Goal: Information Seeking & Learning: Find specific fact

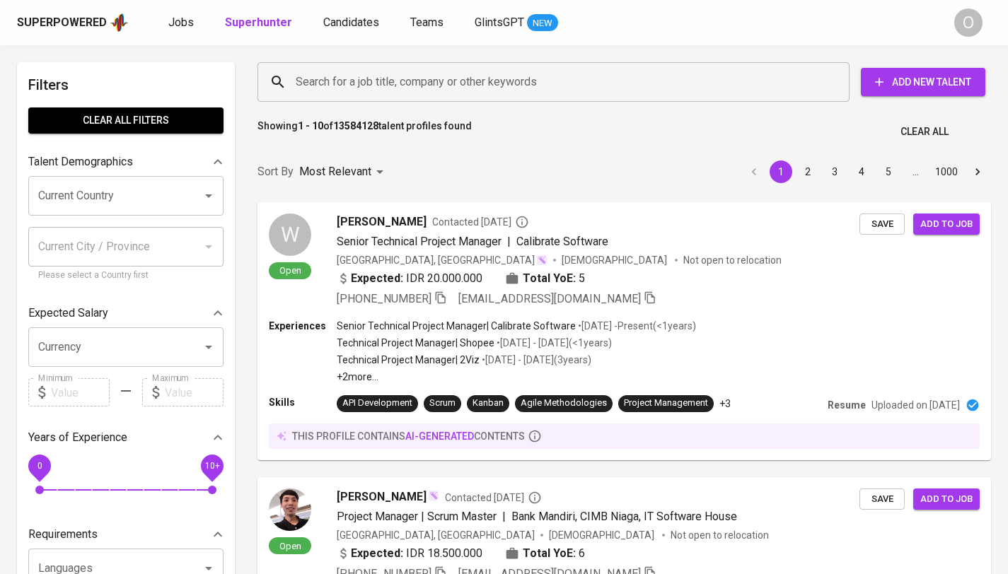
click at [588, 59] on div "Search for a job title, company or other keywords Search for a job title, compa…" at bounding box center [621, 82] width 750 height 62
click at [586, 67] on div "Search for a job title, company or other keywords" at bounding box center [553, 82] width 592 height 40
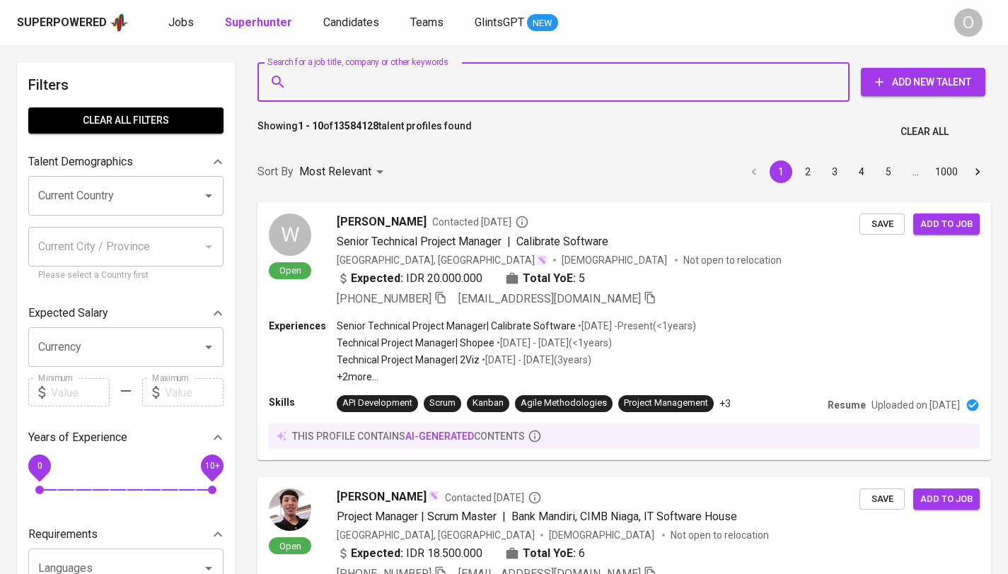
paste input "Miracle Mylva"
type input "Miracle Mylva"
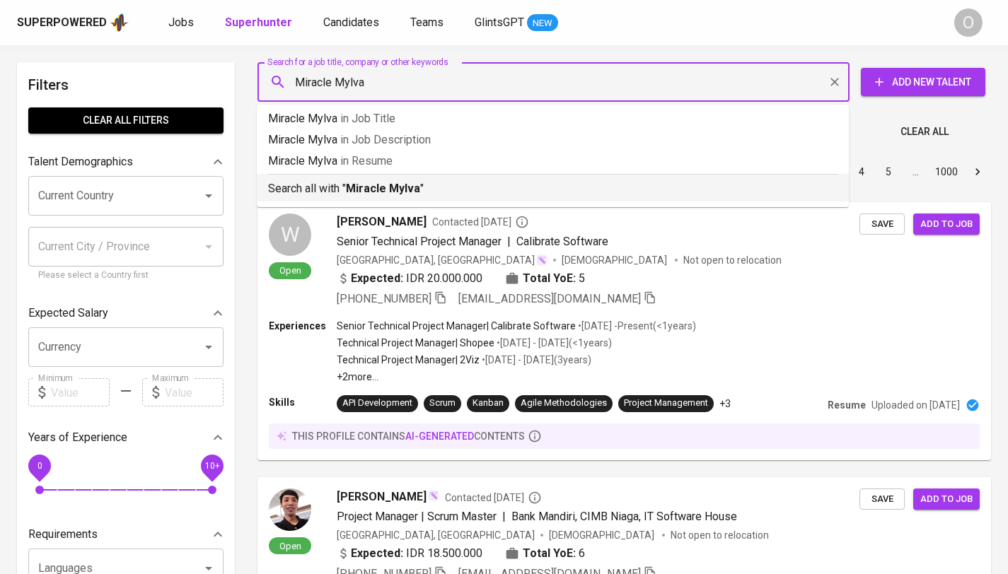
click at [387, 187] on b "Miracle Mylva" at bounding box center [383, 188] width 74 height 13
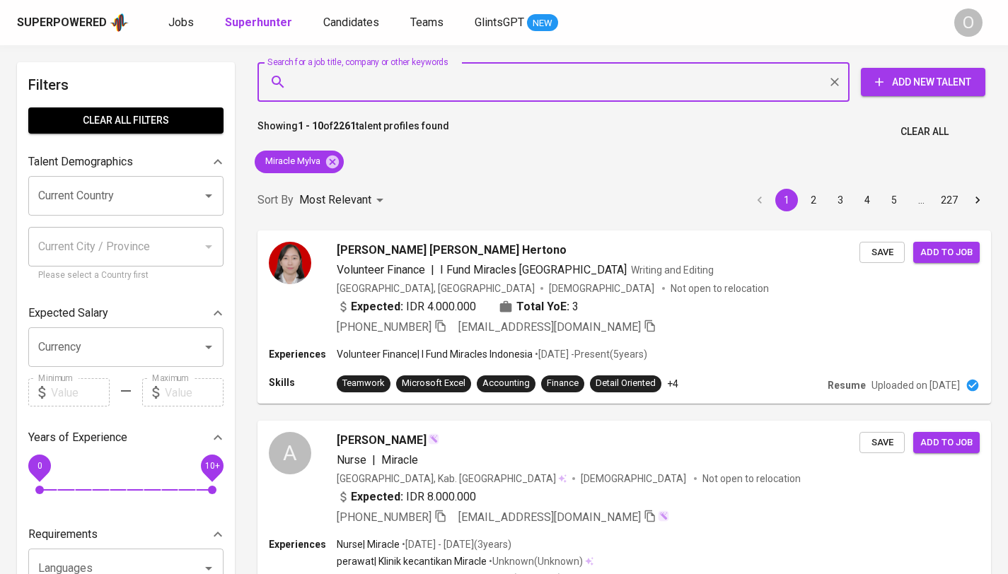
click at [618, 87] on input "Search for a job title, company or other keywords" at bounding box center [557, 82] width 530 height 27
paste input "[EMAIL_ADDRESS][DOMAIN_NAME]"
type input "[EMAIL_ADDRESS][DOMAIN_NAME]"
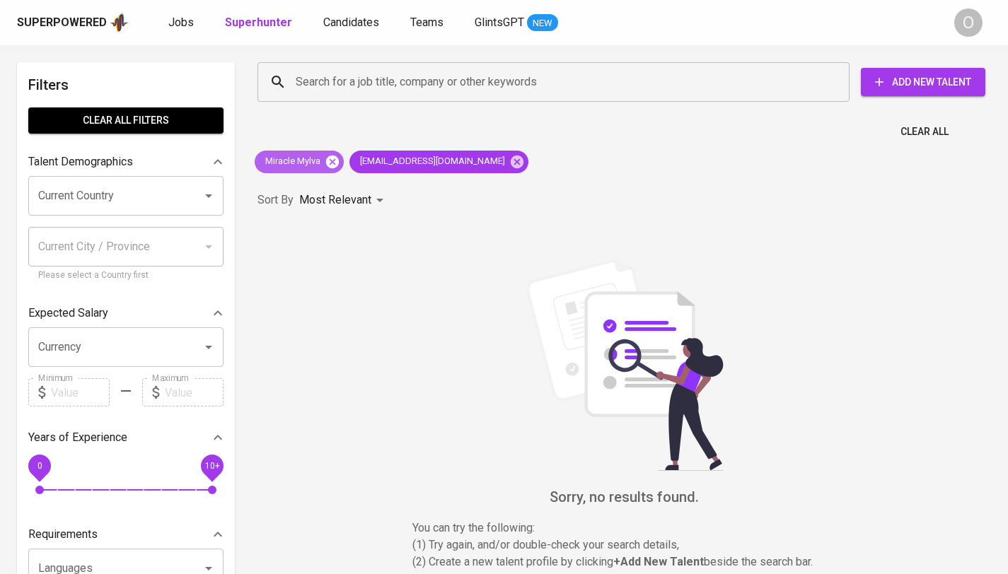
click at [332, 159] on icon at bounding box center [332, 161] width 13 height 13
click at [497, 82] on input "Search for a job title, company or other keywords" at bounding box center [557, 82] width 530 height 27
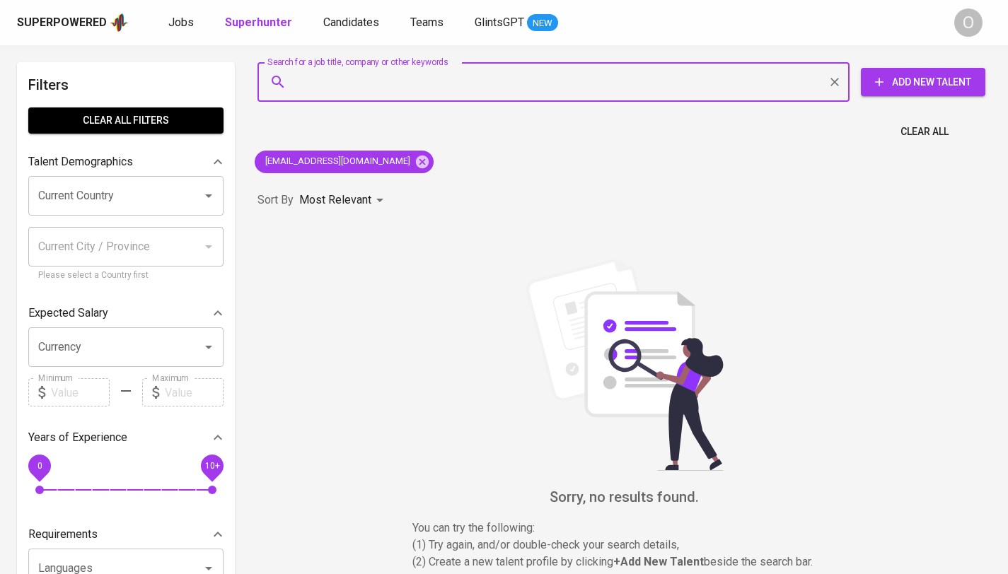
paste input "[PERSON_NAME]"
type input "[PERSON_NAME]"
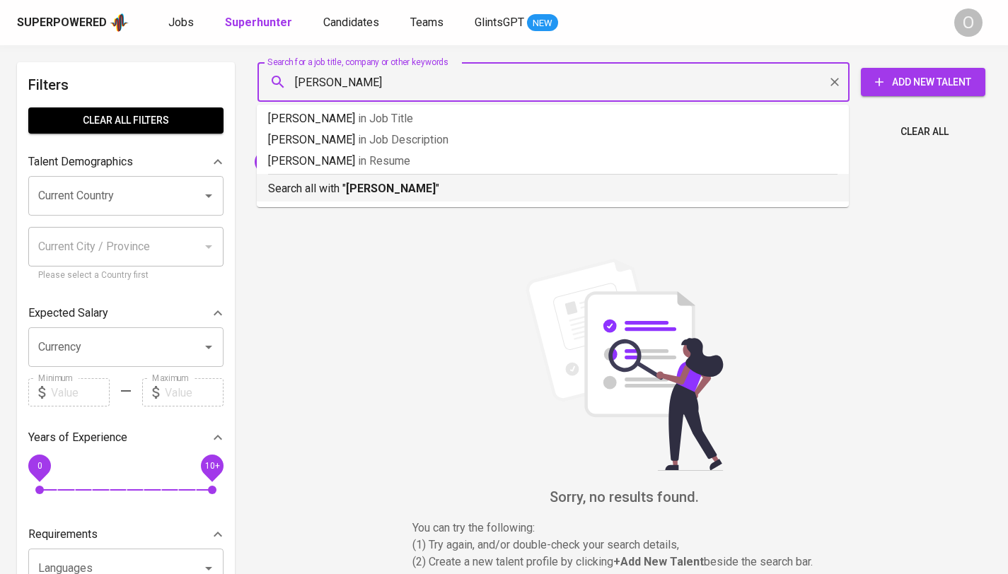
click at [364, 204] on ul "Rani Astriati in Job Title Rani Astriati in Job Description Rani Astriati in Re…" at bounding box center [553, 156] width 592 height 103
click at [367, 199] on li "Search all with " [PERSON_NAME] "" at bounding box center [553, 188] width 592 height 28
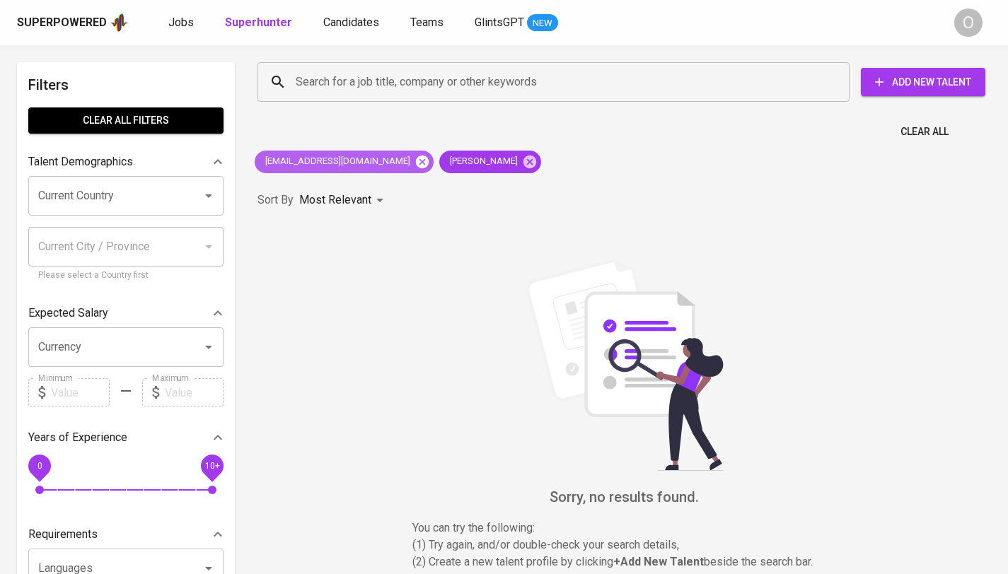
click at [416, 163] on icon at bounding box center [422, 161] width 13 height 13
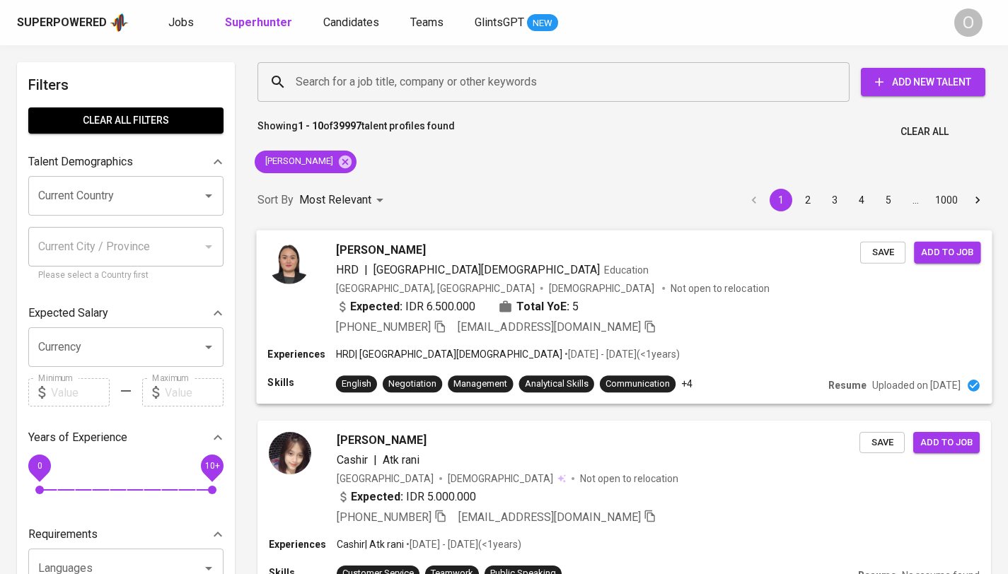
click at [442, 326] on icon "button" at bounding box center [440, 326] width 13 height 13
click at [445, 330] on icon "button" at bounding box center [440, 326] width 10 height 12
click at [390, 251] on span "[PERSON_NAME]" at bounding box center [381, 249] width 90 height 17
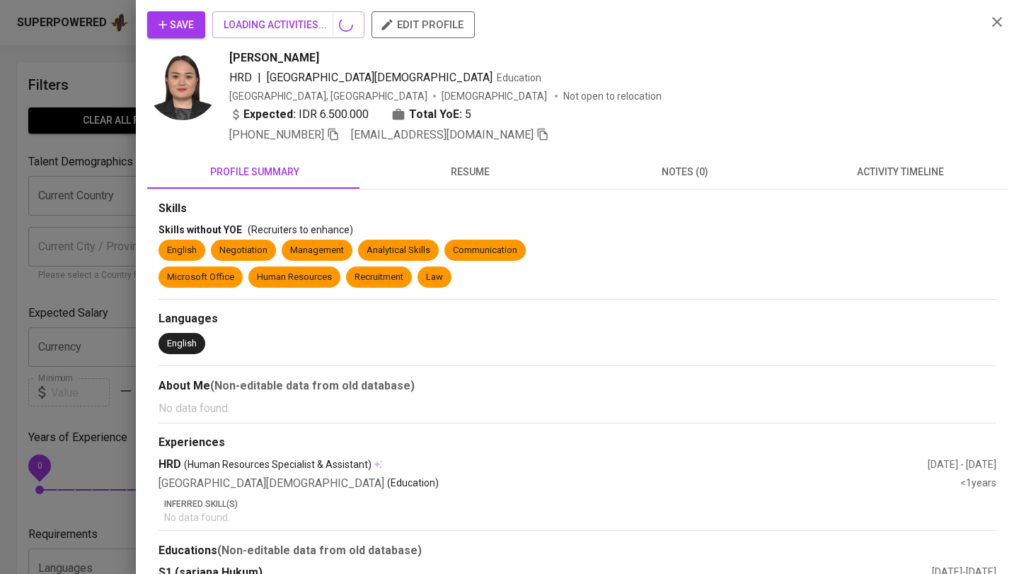
click at [385, 245] on div at bounding box center [509, 287] width 1019 height 574
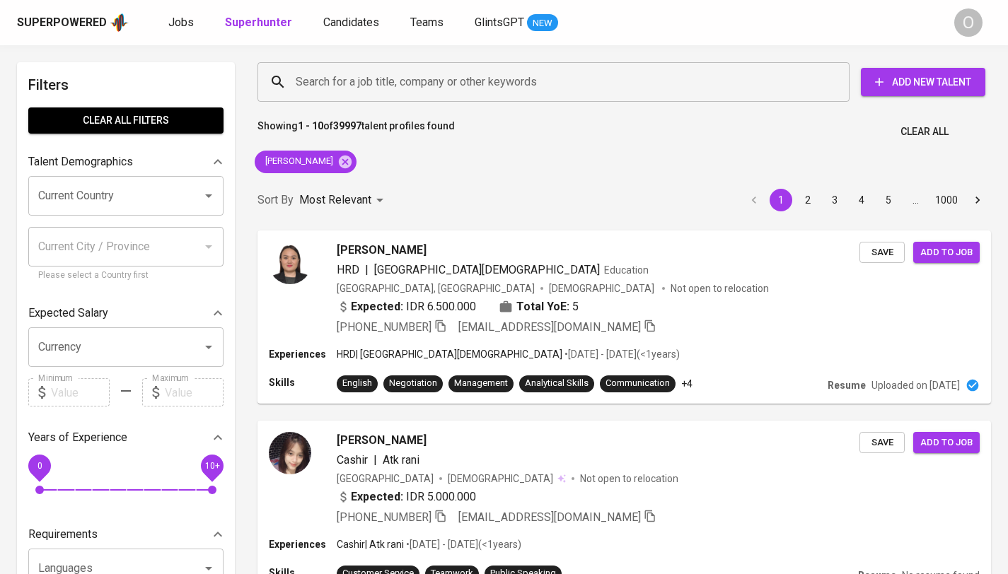
drag, startPoint x: 390, startPoint y: 251, endPoint x: 385, endPoint y: 245, distance: 7.7
click at [376, 248] on span "[PERSON_NAME]" at bounding box center [381, 249] width 90 height 17
click at [412, 250] on div "[PERSON_NAME]" at bounding box center [598, 249] width 524 height 17
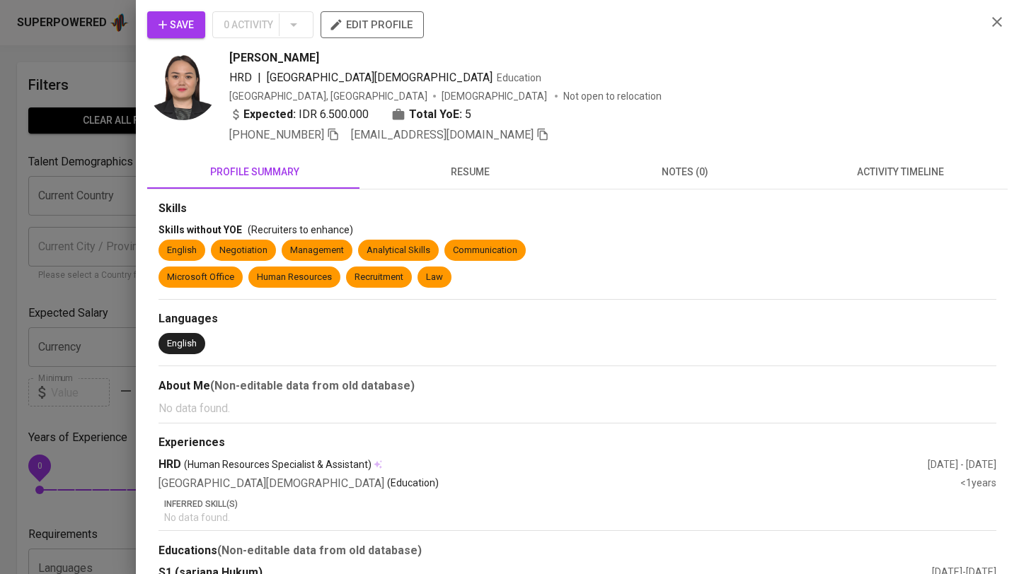
click at [255, 64] on span "[PERSON_NAME]" at bounding box center [274, 58] width 90 height 17
copy span "[PERSON_NAME]"
